Goal: Check status: Check status

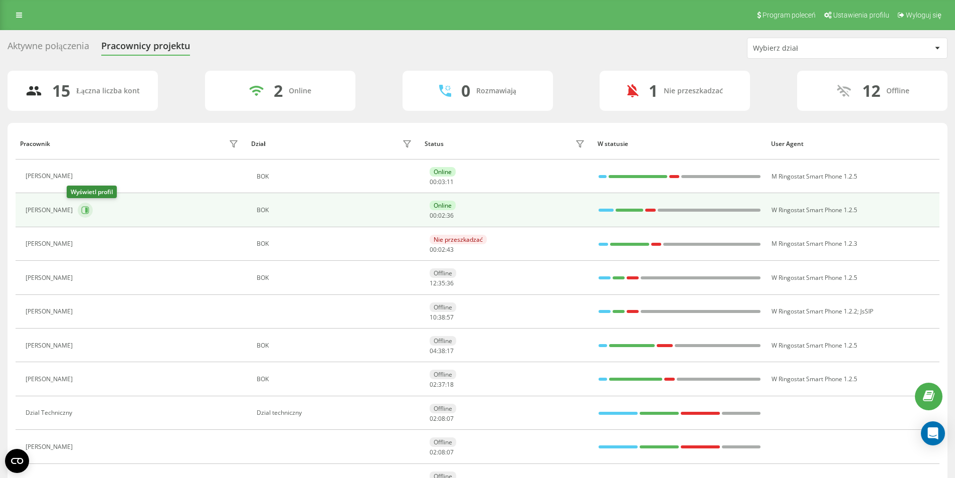
click at [81, 210] on icon at bounding box center [85, 210] width 8 height 8
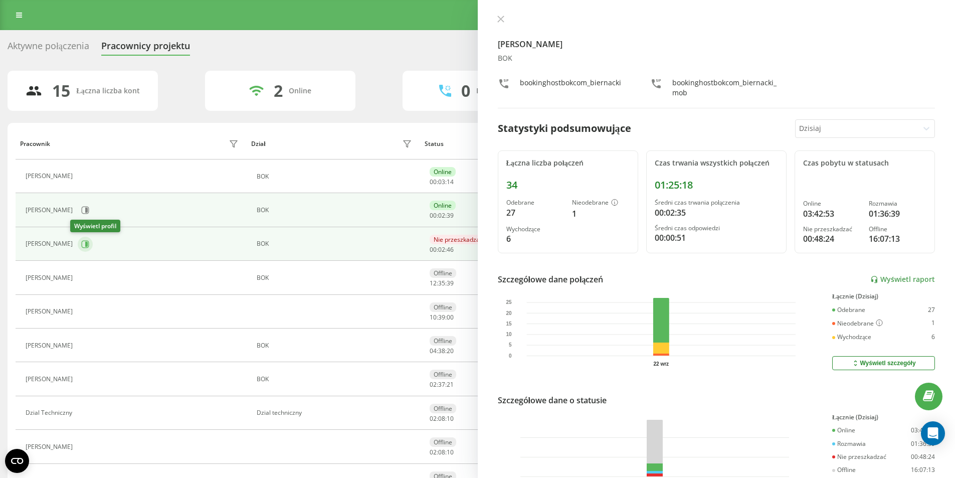
click at [83, 246] on button at bounding box center [85, 244] width 15 height 15
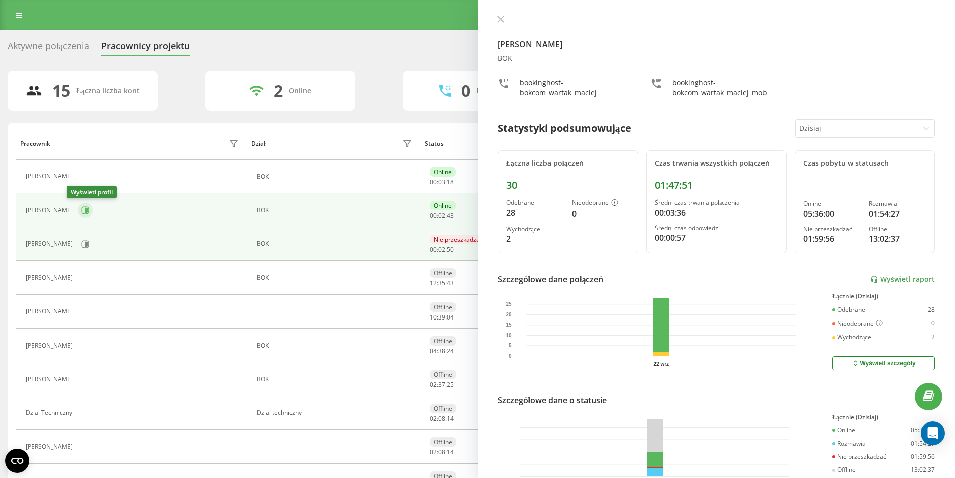
click at [85, 211] on icon at bounding box center [86, 209] width 3 height 5
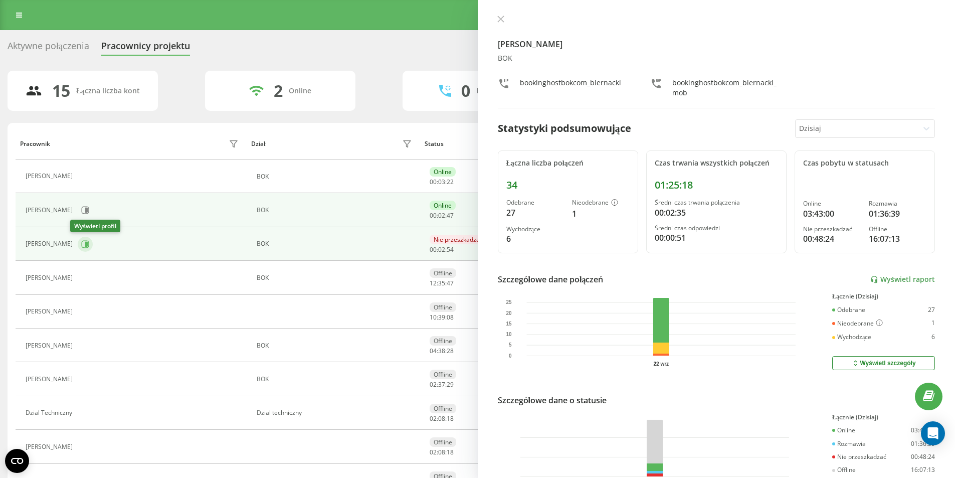
click at [81, 243] on icon at bounding box center [85, 244] width 8 height 8
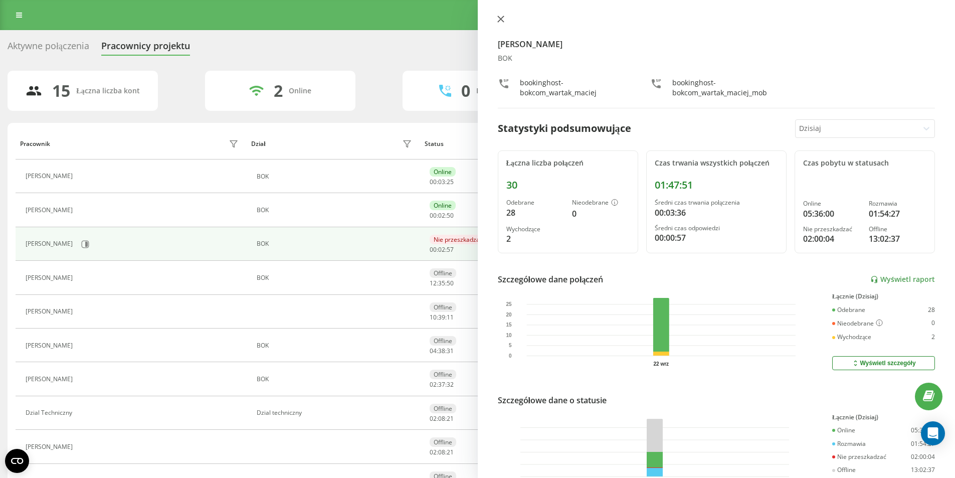
click at [499, 20] on icon at bounding box center [500, 19] width 7 height 7
